Goal: Task Accomplishment & Management: Manage account settings

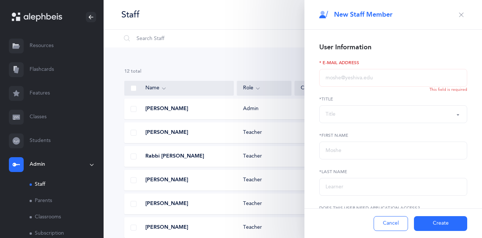
click at [459, 16] on icon "button" at bounding box center [462, 15] width 6 height 6
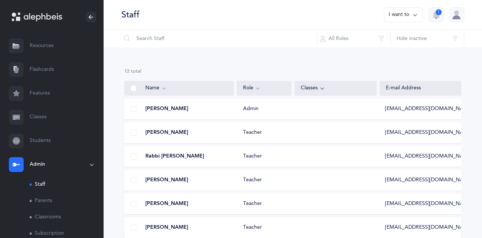
click at [40, 44] on link "Resources" at bounding box center [52, 46] width 104 height 24
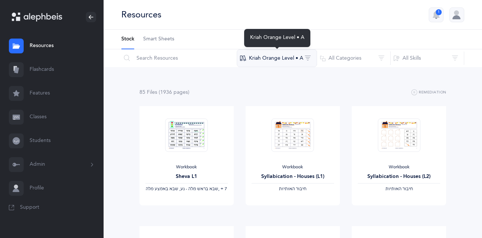
click at [269, 58] on button "Kriah Orange Level • A" at bounding box center [277, 58] width 80 height 18
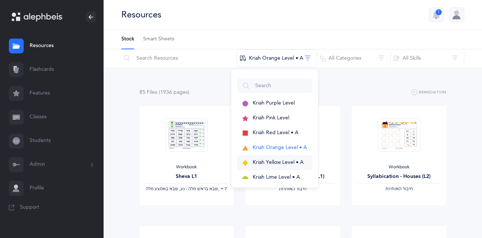
click at [280, 160] on span "Kriah Yellow Level • A" at bounding box center [278, 162] width 51 height 6
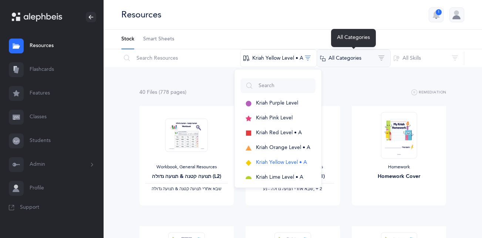
click at [365, 54] on button "All Categories" at bounding box center [354, 58] width 74 height 18
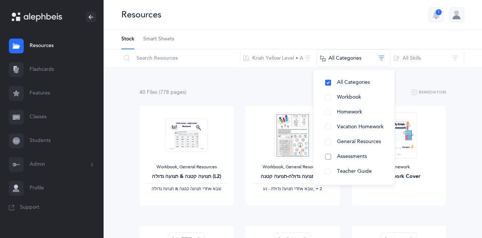
click at [329, 155] on button "Assessments" at bounding box center [354, 156] width 70 height 15
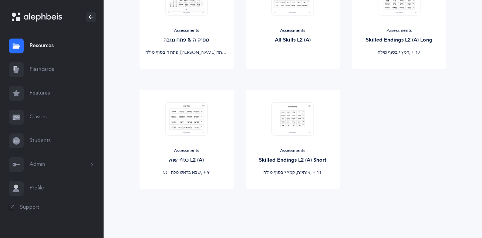
scroll to position [617, 0]
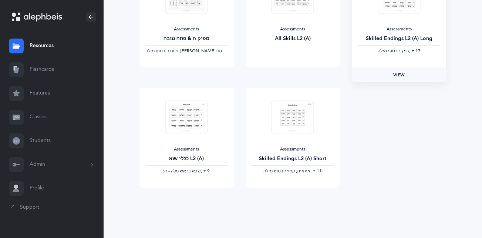
click at [409, 75] on link "View" at bounding box center [399, 74] width 94 height 15
click at [292, 73] on span "View" at bounding box center [293, 74] width 12 height 7
click at [39, 164] on button "Admin" at bounding box center [52, 164] width 104 height 24
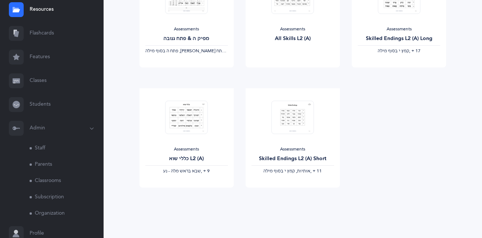
scroll to position [67, 0]
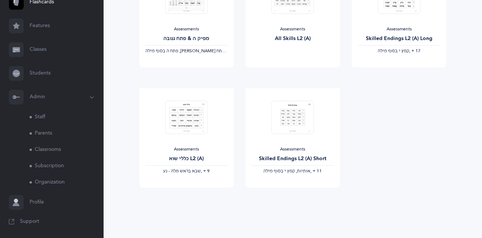
click at [48, 117] on link "Staff" at bounding box center [67, 117] width 74 height 16
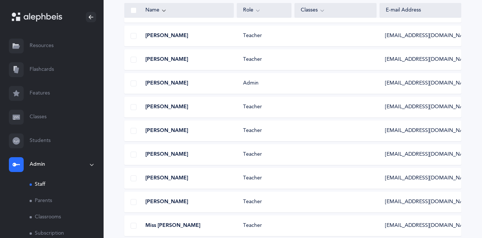
scroll to position [100, 0]
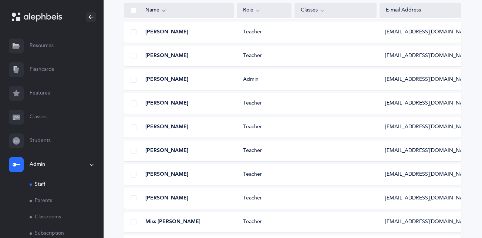
click at [332, 145] on div "[PERSON_NAME] Teacher [EMAIL_ADDRESS][DOMAIN_NAME]" at bounding box center [292, 150] width 337 height 21
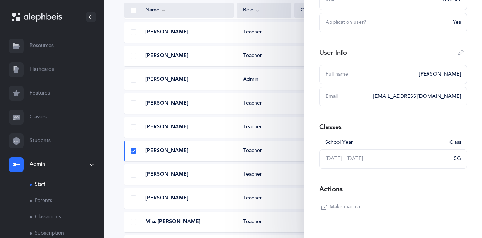
scroll to position [85, 0]
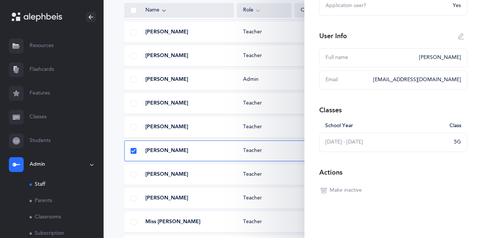
click at [361, 191] on span "Make inactive" at bounding box center [346, 190] width 32 height 7
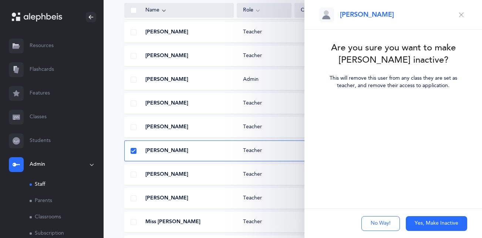
click at [420, 224] on button "Yes, Make Inactive" at bounding box center [436, 223] width 61 height 15
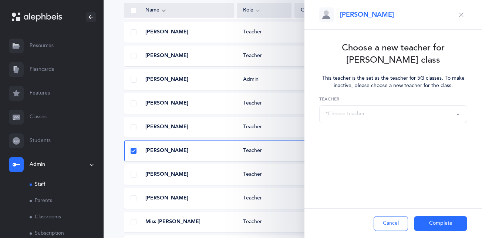
click at [420, 224] on button "Complete" at bounding box center [440, 223] width 53 height 15
select select
click at [385, 112] on div "*Choose teacher" at bounding box center [393, 114] width 135 height 13
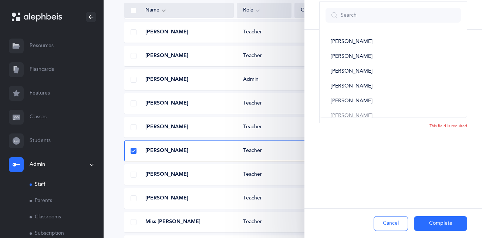
click at [385, 228] on button "Cancel" at bounding box center [391, 223] width 34 height 15
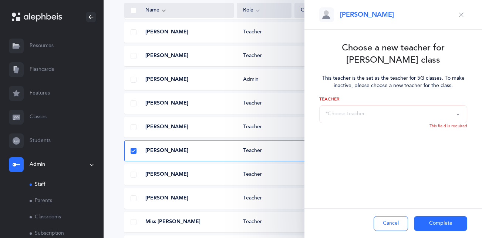
click at [385, 228] on button "Cancel" at bounding box center [391, 223] width 34 height 15
click at [392, 222] on button "Cancel" at bounding box center [391, 223] width 34 height 15
click at [462, 14] on icon "button" at bounding box center [462, 15] width 6 height 6
